Goal: Information Seeking & Learning: Find specific fact

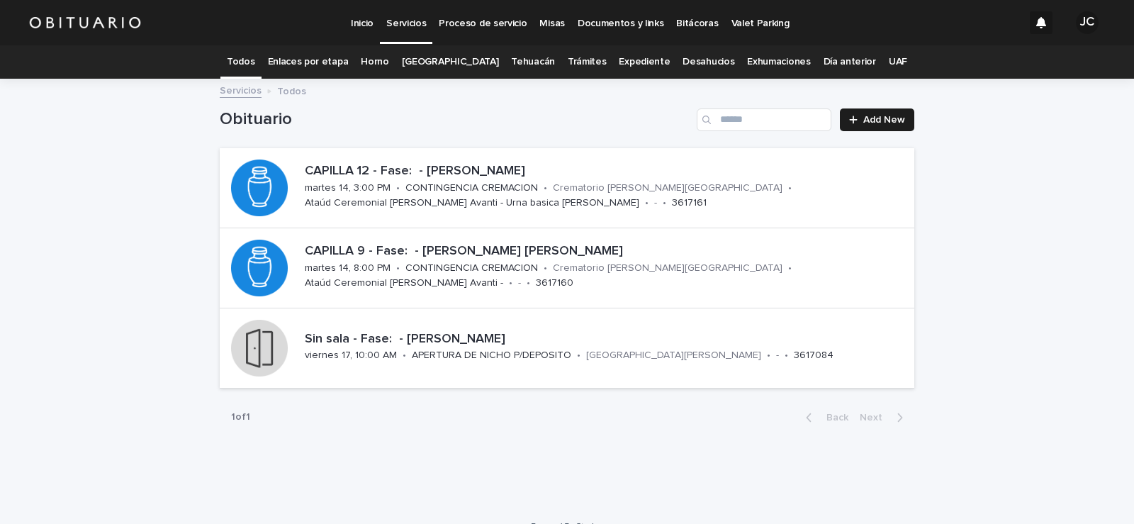
click at [633, 59] on link "Expediente" at bounding box center [644, 61] width 51 height 33
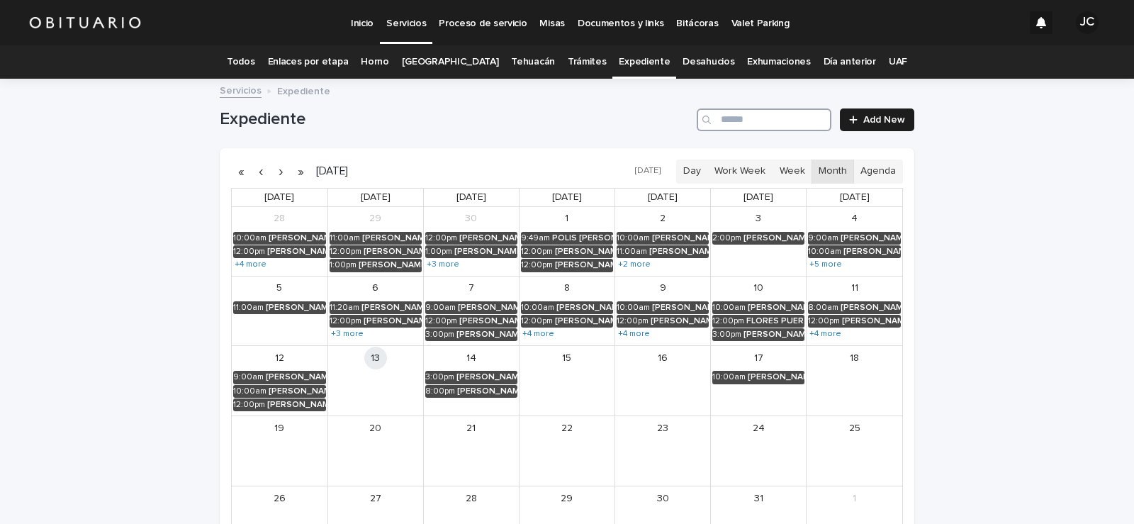
click at [753, 122] on input "Search" at bounding box center [764, 119] width 135 height 23
click at [751, 125] on input "Search" at bounding box center [764, 119] width 135 height 23
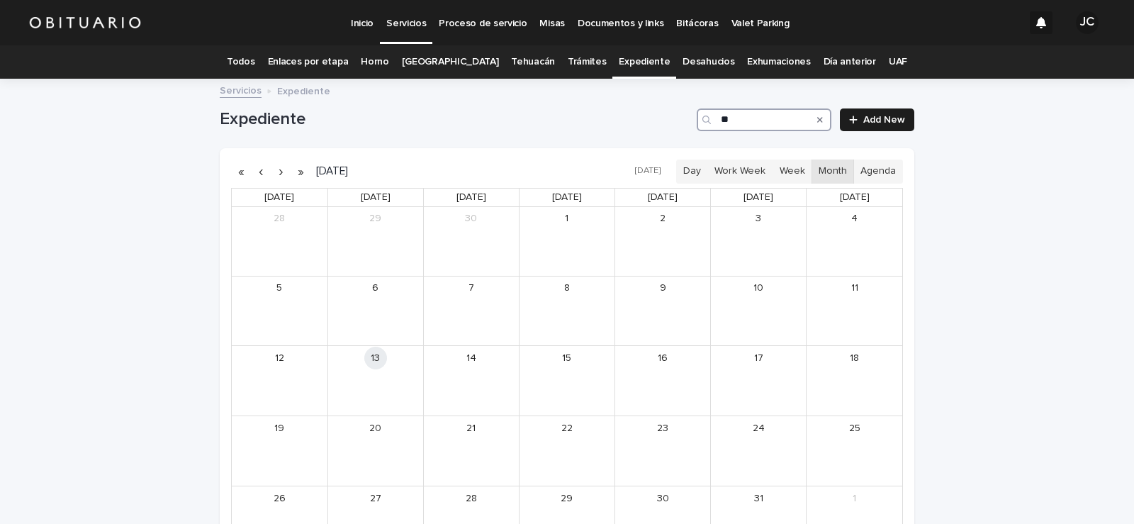
type input "*"
click at [858, 309] on div "[PERSON_NAME]" at bounding box center [870, 308] width 62 height 10
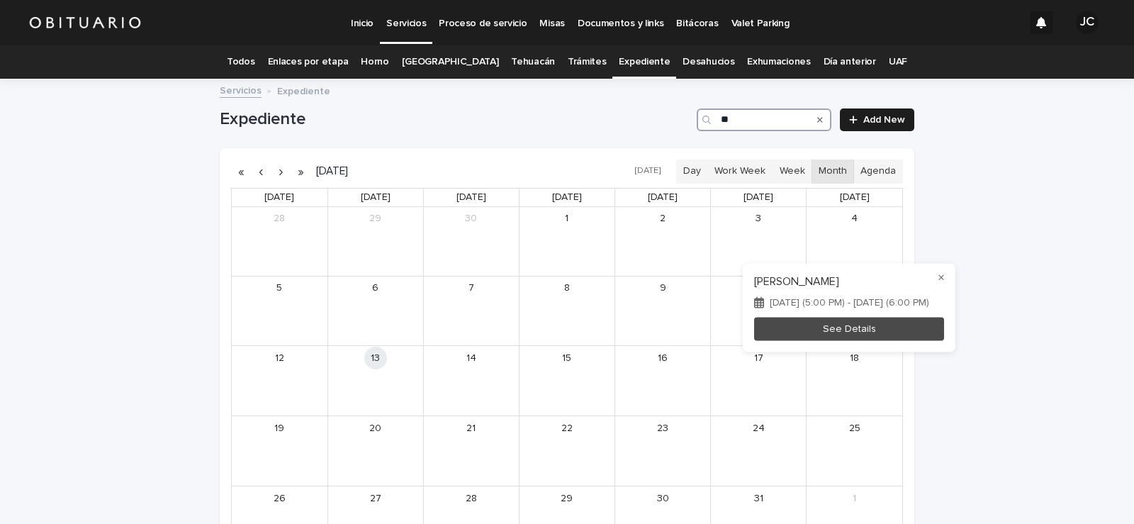
type input "*"
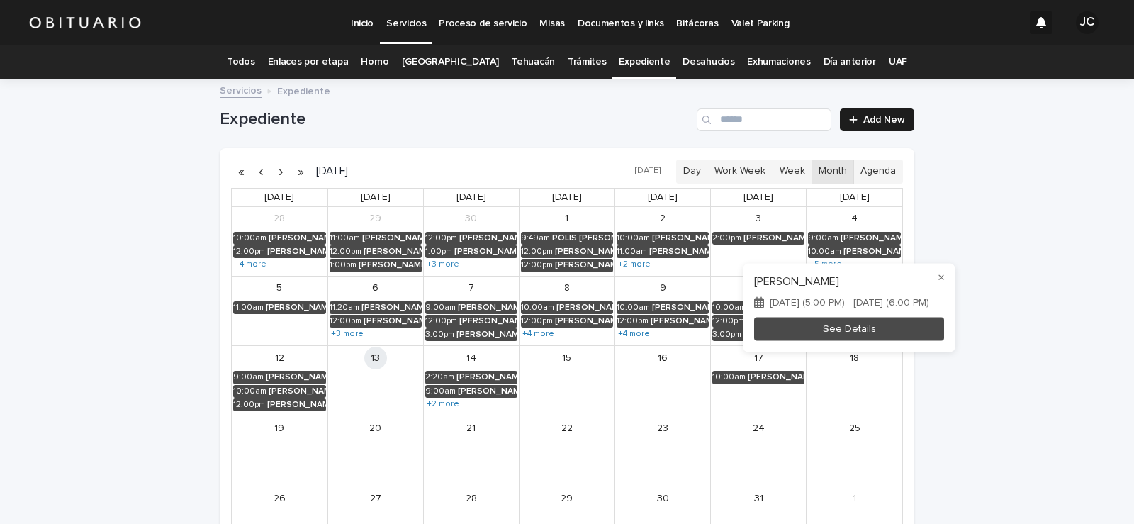
click at [1035, 202] on div at bounding box center [567, 262] width 1134 height 524
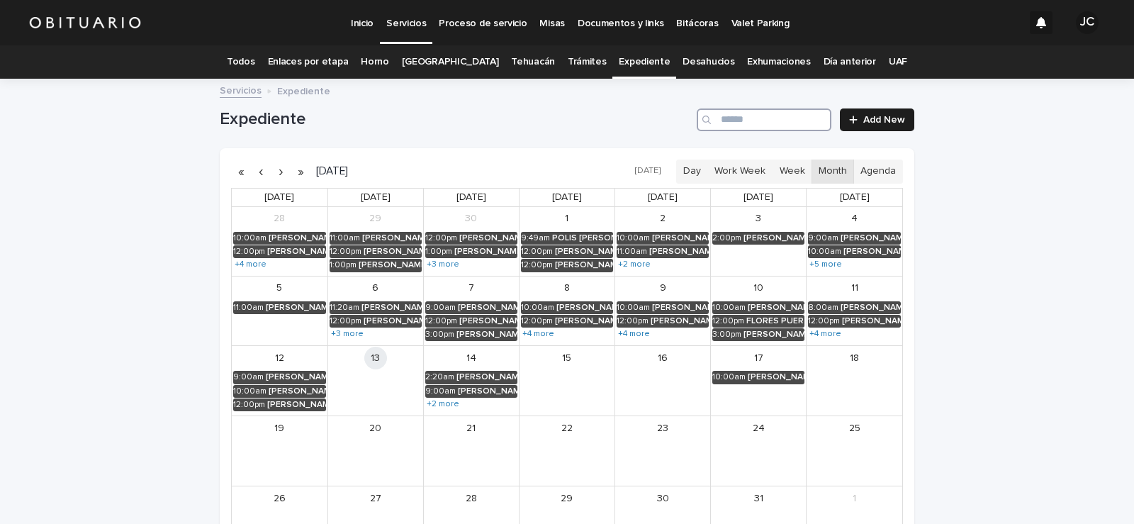
click at [769, 116] on input "Search" at bounding box center [764, 119] width 135 height 23
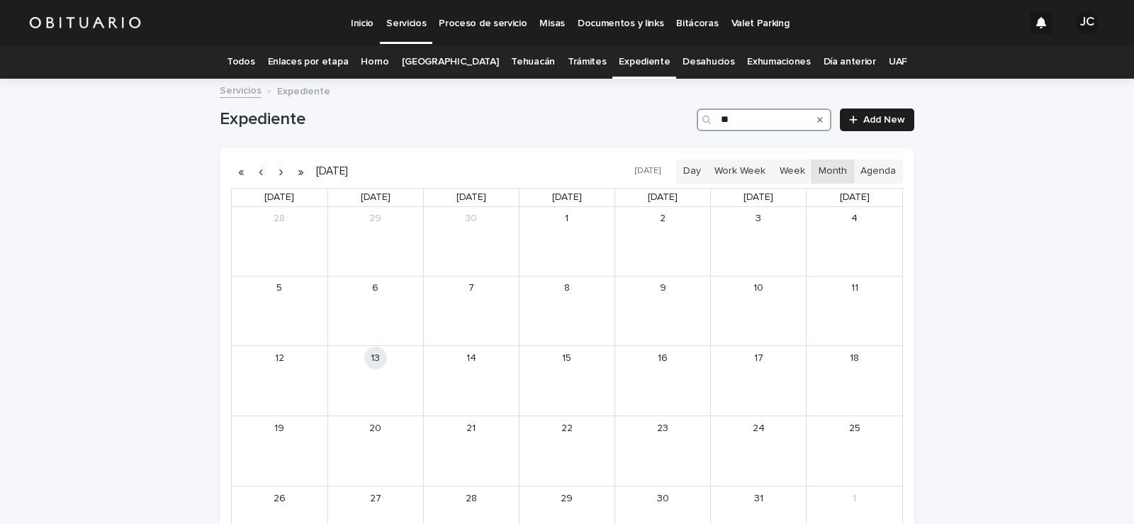
type input "*"
